Goal: Task Accomplishment & Management: Complete application form

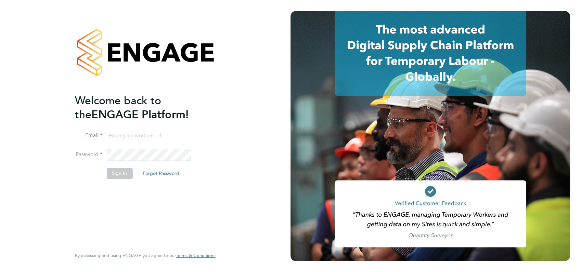
type input "angela@class1personnel.com"
click at [233, 149] on div "Welcome back to the ENGAGE Platform! Email angela@class1personnel.com Password …" at bounding box center [145, 136] width 291 height 272
click at [121, 174] on button "Sign In" at bounding box center [119, 173] width 26 height 11
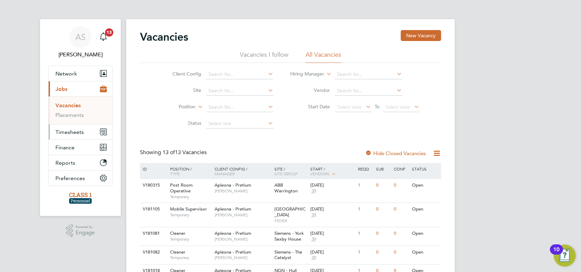
click at [74, 131] on span "Timesheets" at bounding box center [69, 132] width 28 height 7
click at [73, 123] on link "Timesheets" at bounding box center [69, 121] width 28 height 7
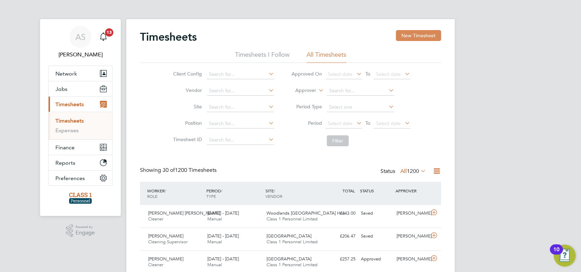
click at [420, 36] on button "New Timesheet" at bounding box center [418, 35] width 45 height 11
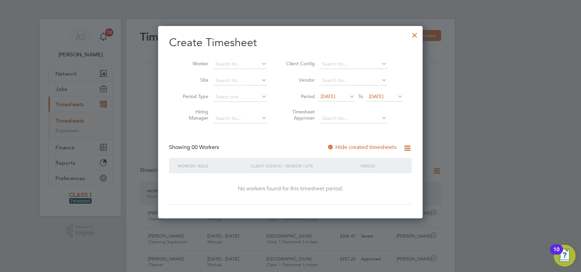
click at [335, 98] on span "[DATE]" at bounding box center [328, 96] width 15 height 6
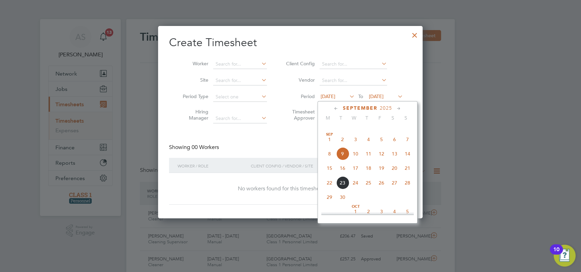
click at [329, 190] on span "22" at bounding box center [329, 183] width 13 height 13
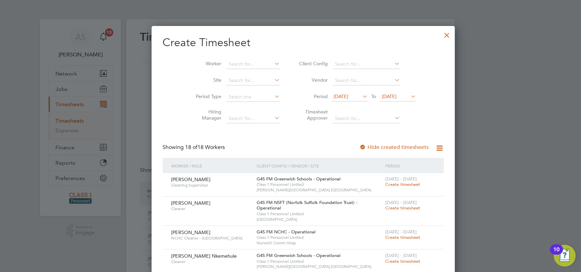
click at [382, 95] on span "[DATE]" at bounding box center [389, 96] width 15 height 6
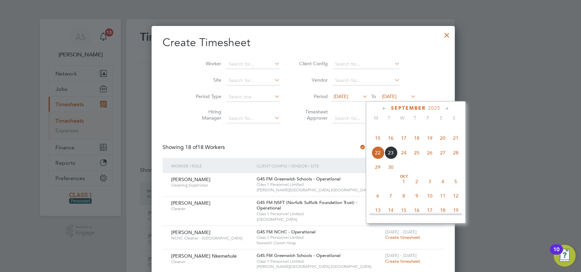
click at [455, 159] on span "28" at bounding box center [455, 152] width 13 height 13
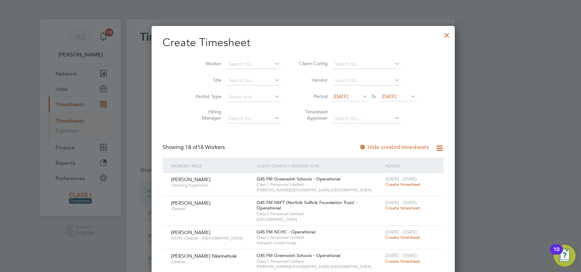
click at [475, 142] on div at bounding box center [290, 136] width 581 height 272
click at [441, 37] on div at bounding box center [447, 33] width 12 height 12
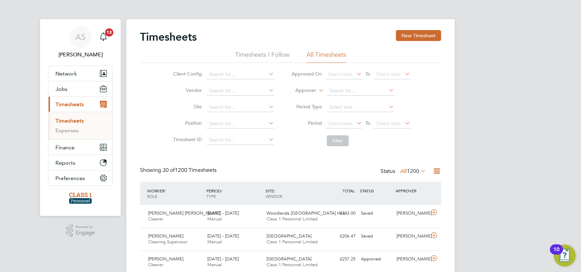
scroll to position [17, 59]
click at [63, 75] on span "Network" at bounding box center [66, 73] width 22 height 7
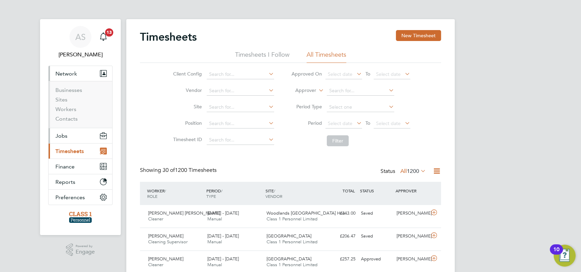
click at [62, 134] on span "Jobs" at bounding box center [61, 136] width 12 height 7
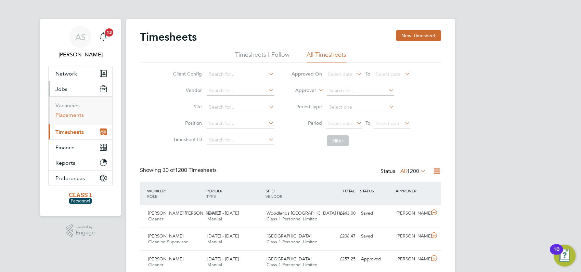
click at [74, 117] on link "Placements" at bounding box center [69, 115] width 28 height 7
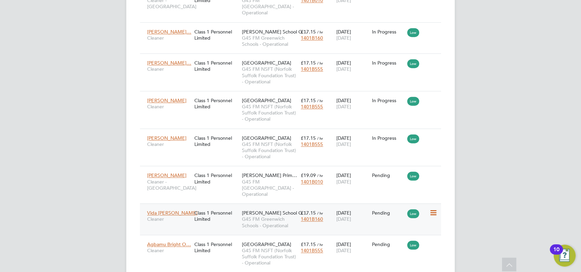
click at [433, 209] on icon at bounding box center [432, 213] width 7 height 8
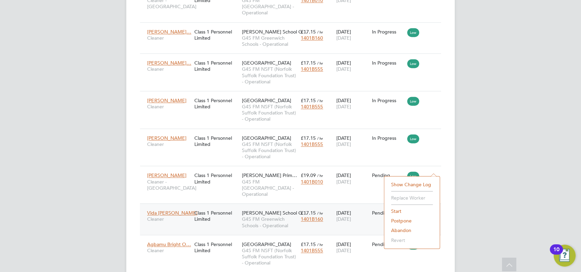
click at [397, 212] on li "Start" at bounding box center [412, 212] width 49 height 10
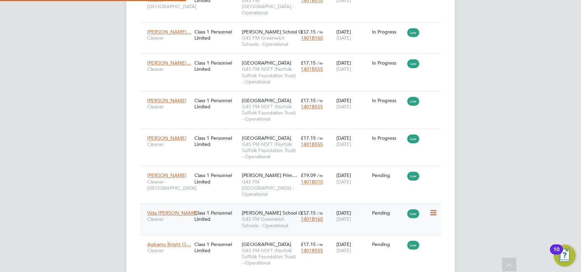
type input "[PERSON_NAME]"
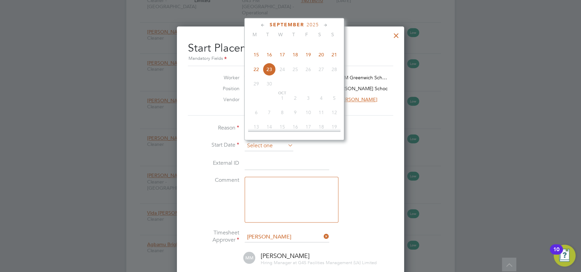
click at [281, 144] on input at bounding box center [269, 146] width 49 height 10
click at [255, 76] on span "22" at bounding box center [256, 69] width 13 height 13
type input "[DATE]"
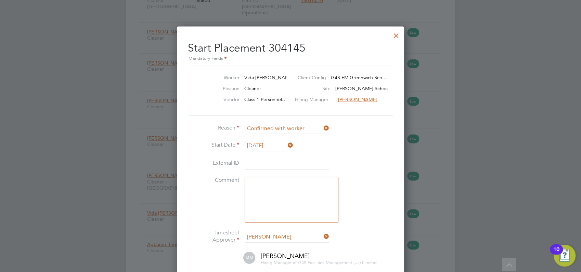
click at [472, 172] on div at bounding box center [290, 136] width 581 height 272
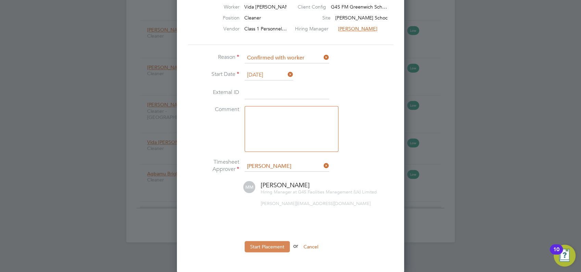
click at [270, 245] on button "Start Placement" at bounding box center [267, 246] width 45 height 11
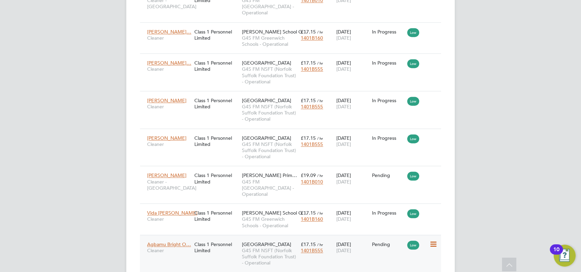
click at [432, 241] on icon at bounding box center [432, 245] width 7 height 8
click at [395, 241] on li "Start" at bounding box center [412, 243] width 49 height 10
type input "[PERSON_NAME]"
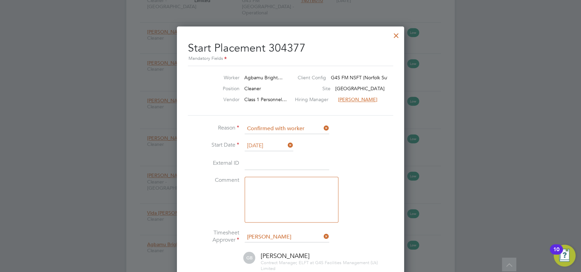
click at [483, 191] on div at bounding box center [290, 136] width 581 height 272
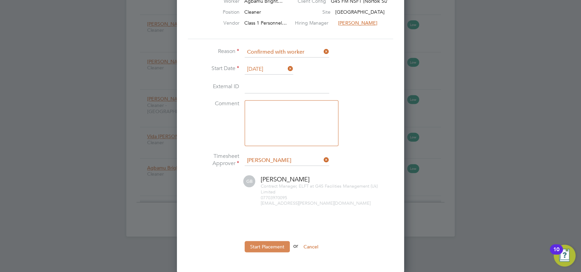
click at [269, 246] on button "Start Placement" at bounding box center [267, 246] width 45 height 11
